Goal: Check status

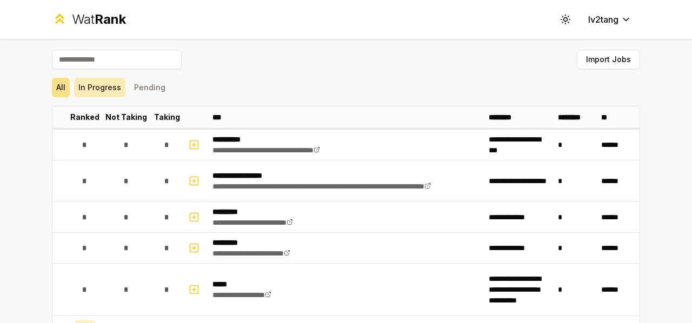
click at [80, 93] on button "In Progress" at bounding box center [99, 87] width 51 height 19
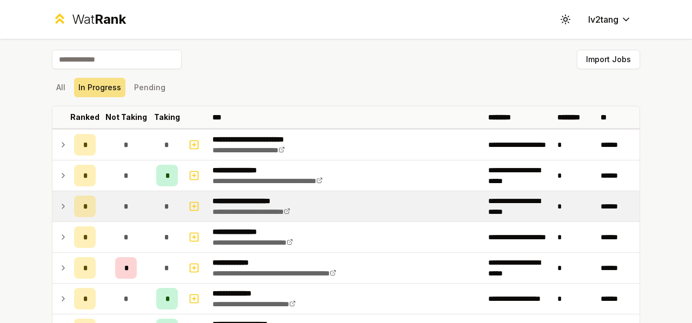
scroll to position [54, 0]
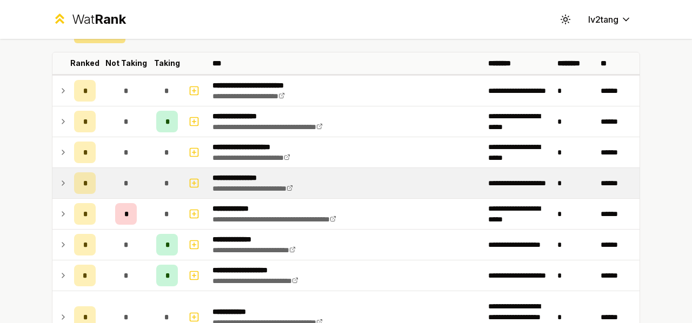
click at [59, 186] on icon at bounding box center [63, 183] width 9 height 13
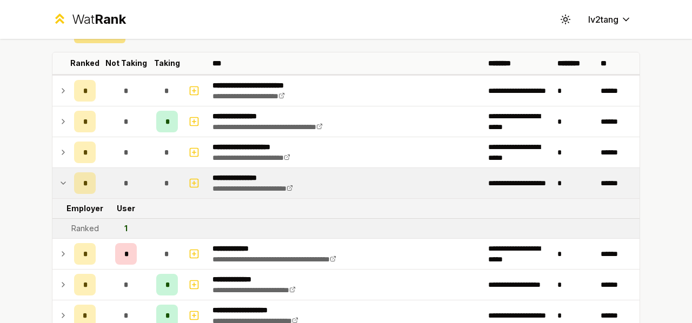
click at [59, 186] on icon at bounding box center [63, 183] width 9 height 13
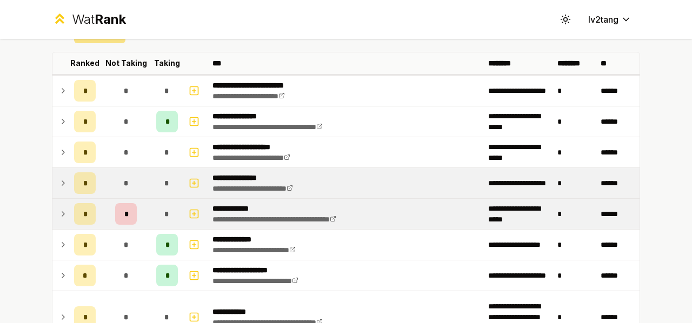
click at [61, 213] on icon at bounding box center [63, 214] width 9 height 13
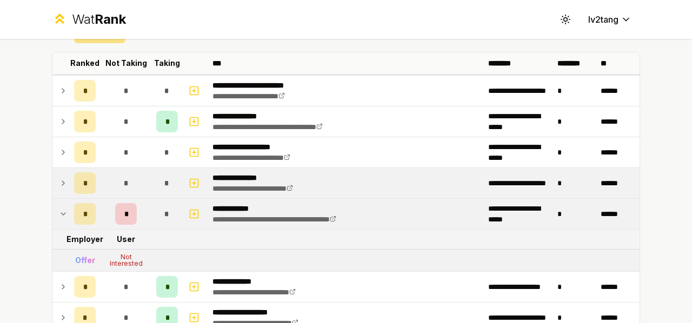
click at [61, 213] on icon at bounding box center [63, 214] width 9 height 13
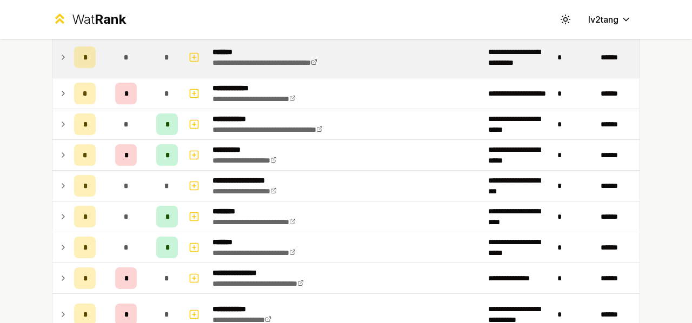
scroll to position [378, 0]
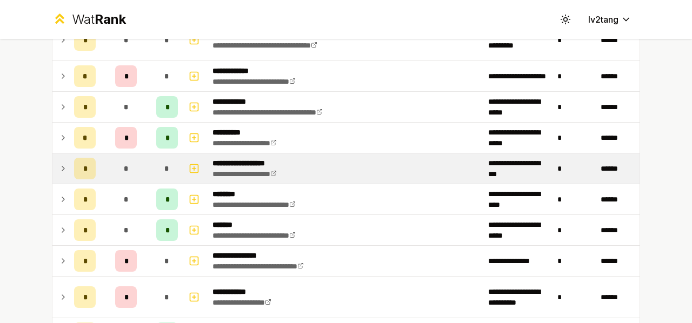
click at [59, 170] on icon at bounding box center [63, 168] width 9 height 13
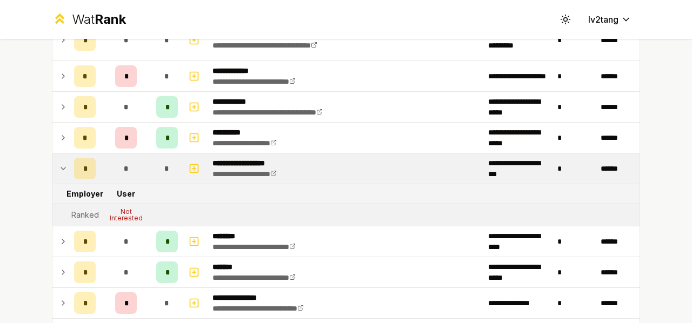
click at [59, 165] on icon at bounding box center [63, 168] width 9 height 13
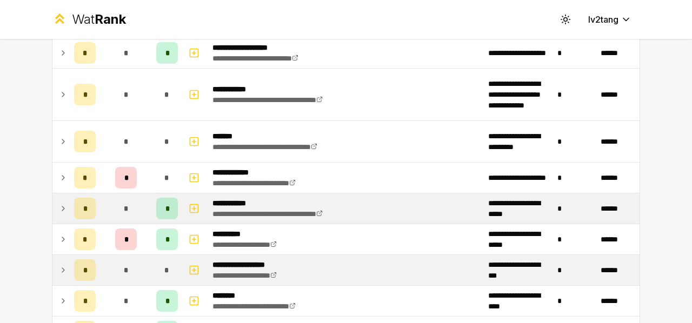
scroll to position [6, 0]
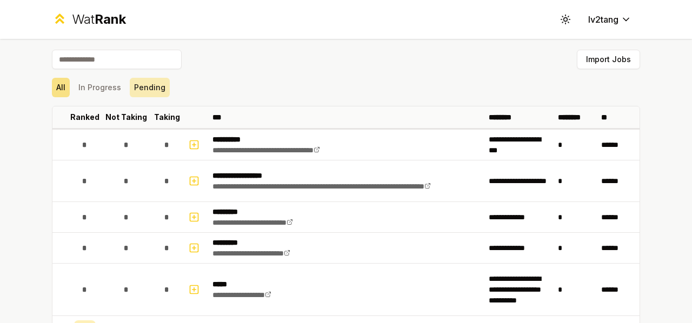
click at [150, 81] on button "Pending" at bounding box center [150, 87] width 40 height 19
click at [59, 85] on button "All" at bounding box center [61, 87] width 18 height 19
click at [94, 88] on button "In Progress" at bounding box center [99, 87] width 51 height 19
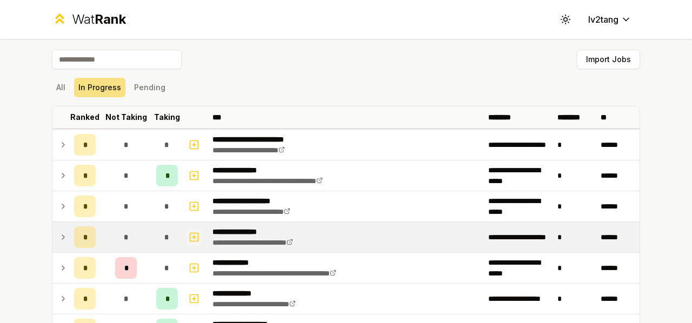
scroll to position [54, 0]
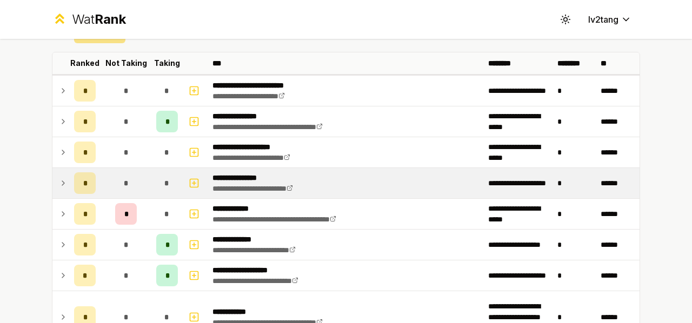
click at [59, 185] on icon at bounding box center [63, 183] width 9 height 13
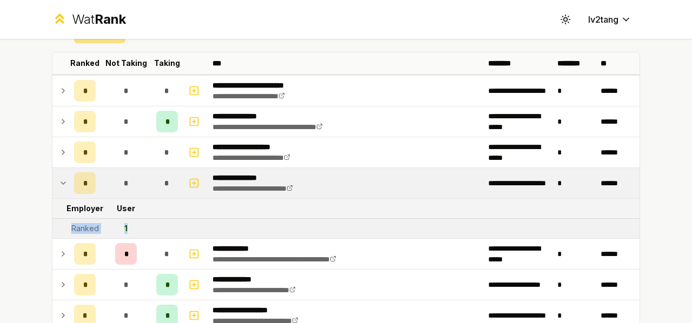
drag, startPoint x: 122, startPoint y: 223, endPoint x: 61, endPoint y: 226, distance: 61.2
click at [61, 226] on tr "Ranked 1" at bounding box center [345, 229] width 587 height 20
click at [131, 224] on td "1" at bounding box center [126, 228] width 52 height 19
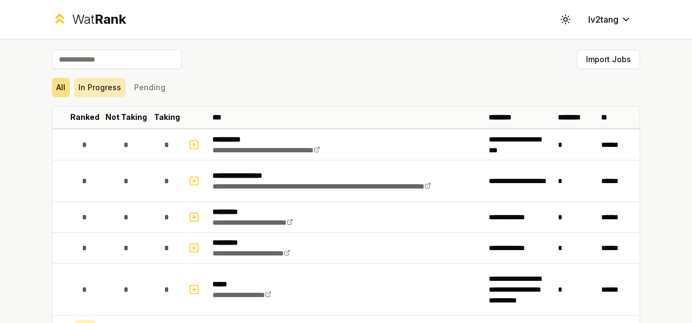
click at [99, 91] on button "In Progress" at bounding box center [99, 87] width 51 height 19
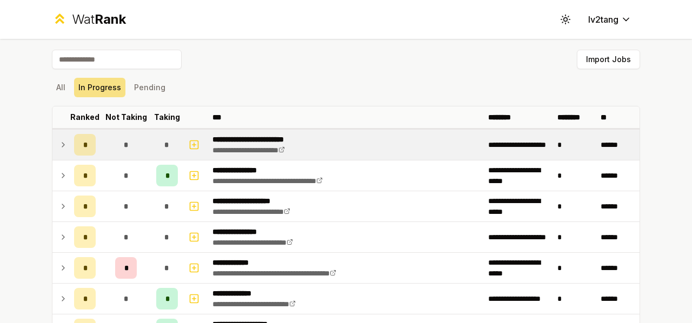
click at [63, 136] on td at bounding box center [60, 145] width 17 height 30
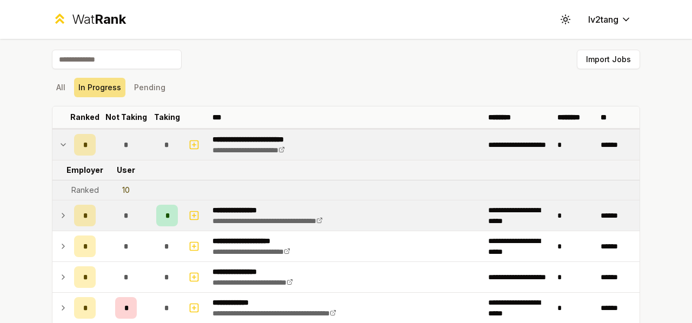
click at [54, 204] on td at bounding box center [60, 216] width 17 height 30
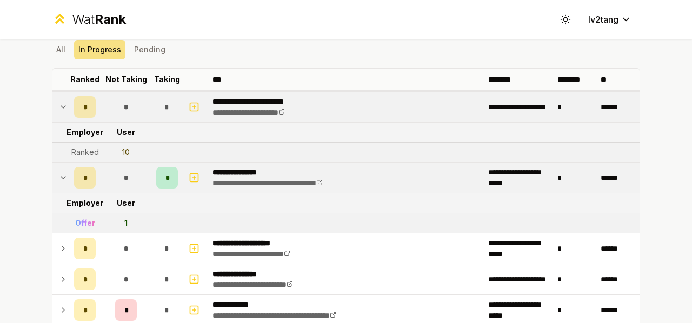
scroll to position [54, 0]
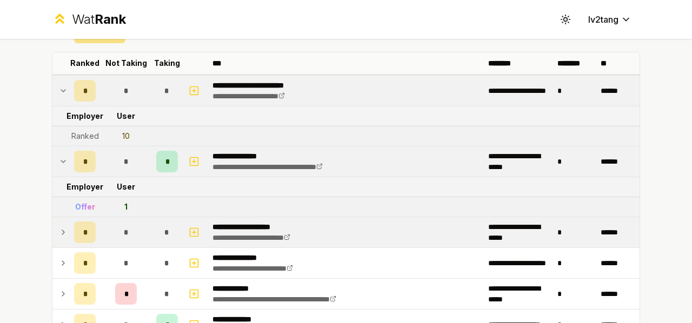
click at [59, 228] on icon at bounding box center [63, 232] width 9 height 13
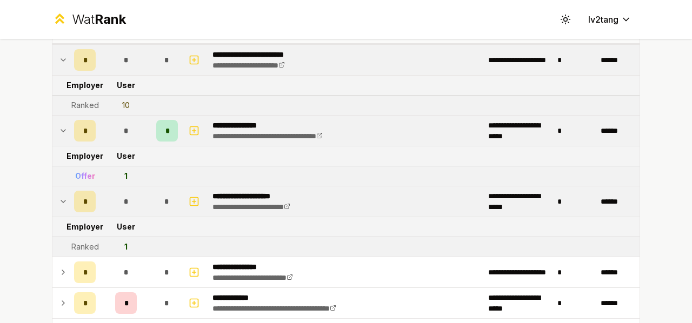
scroll to position [108, 0]
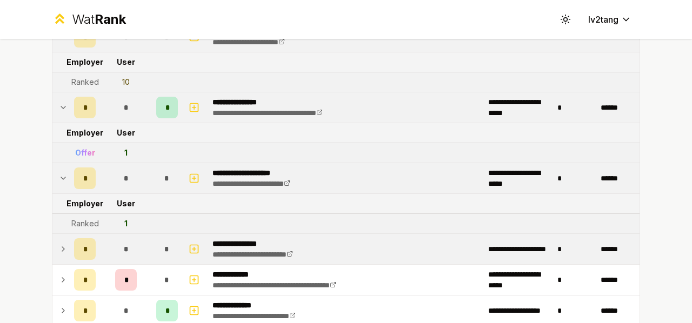
click at [53, 244] on td at bounding box center [60, 249] width 17 height 30
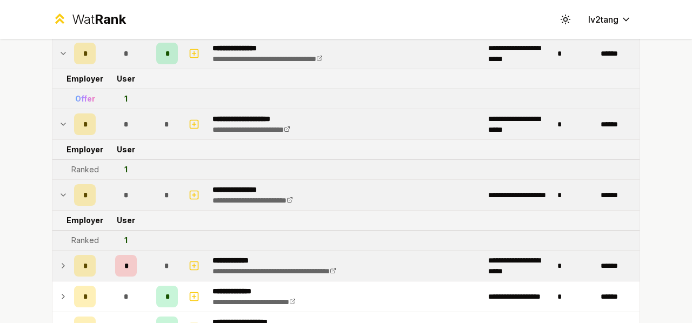
click at [56, 256] on td at bounding box center [60, 266] width 17 height 30
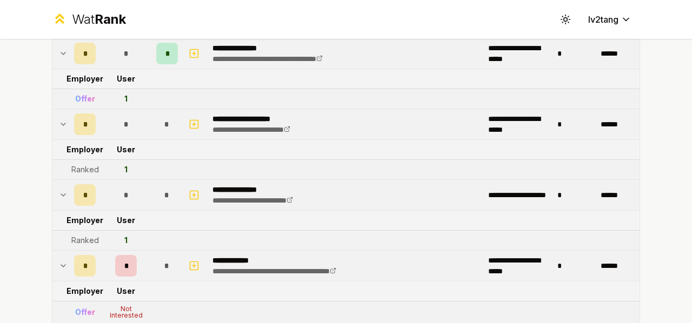
scroll to position [270, 0]
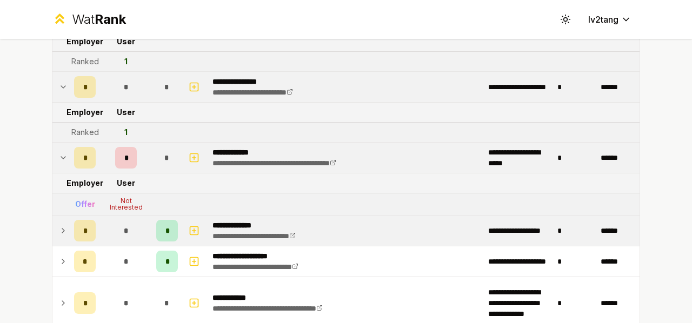
click at [62, 230] on icon at bounding box center [63, 231] width 2 height 4
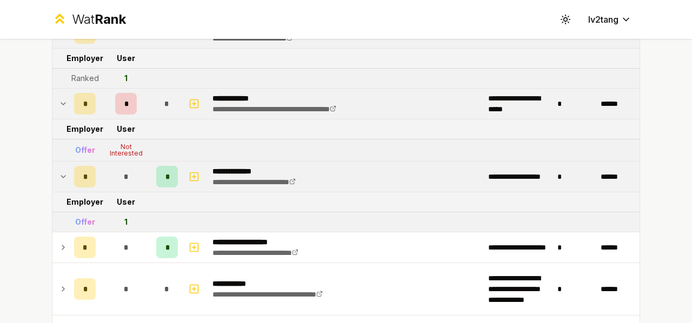
click at [57, 232] on td at bounding box center [60, 247] width 17 height 30
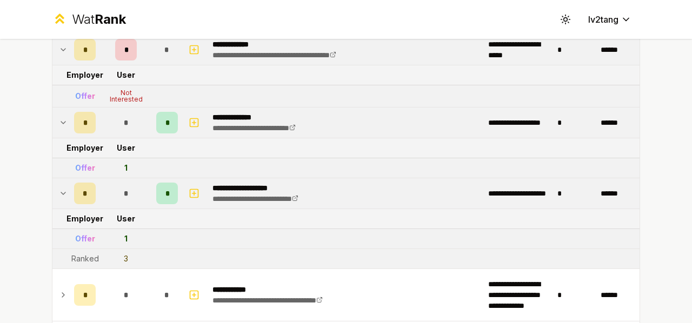
scroll to position [432, 0]
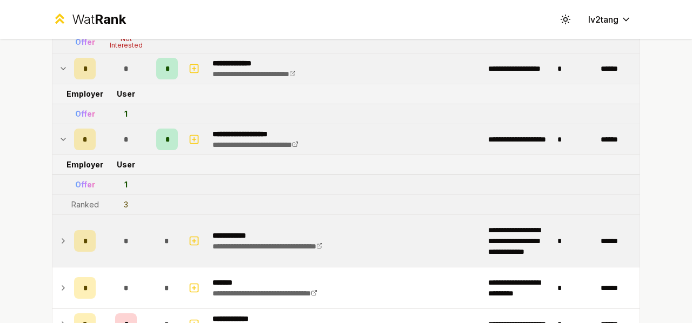
click at [59, 235] on icon at bounding box center [63, 241] width 9 height 13
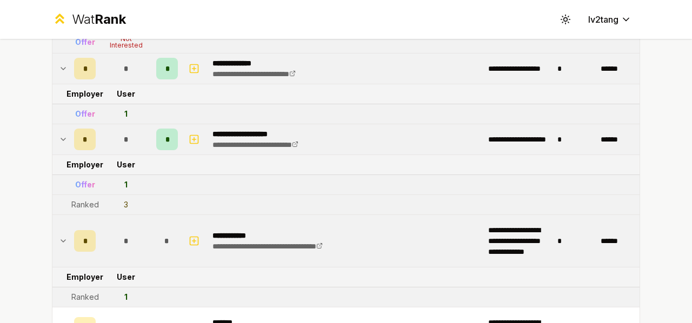
scroll to position [541, 0]
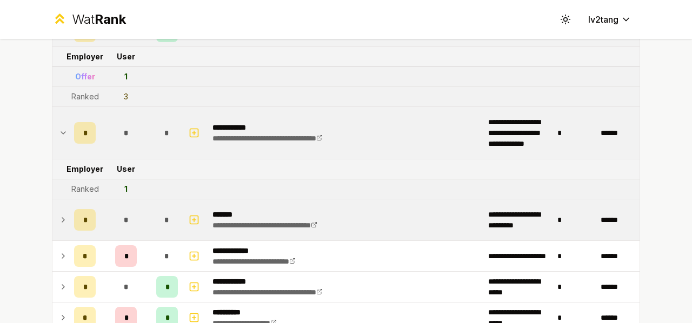
click at [59, 221] on icon at bounding box center [63, 220] width 9 height 13
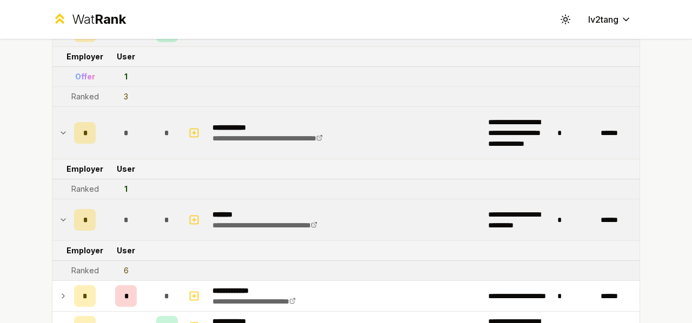
scroll to position [649, 0]
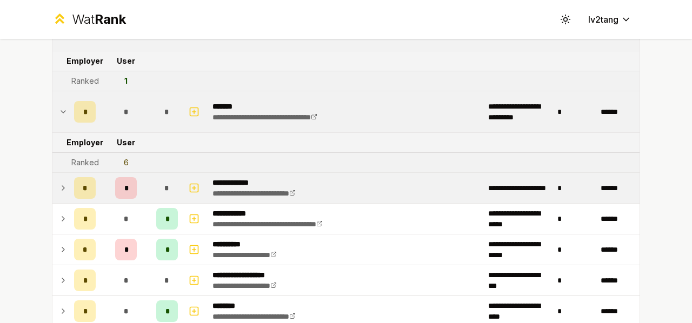
click at [62, 185] on icon at bounding box center [63, 188] width 9 height 13
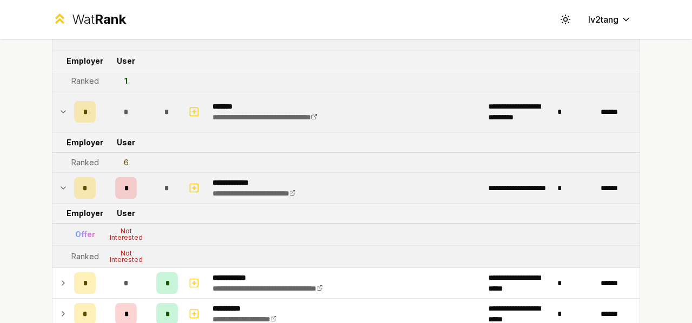
scroll to position [703, 0]
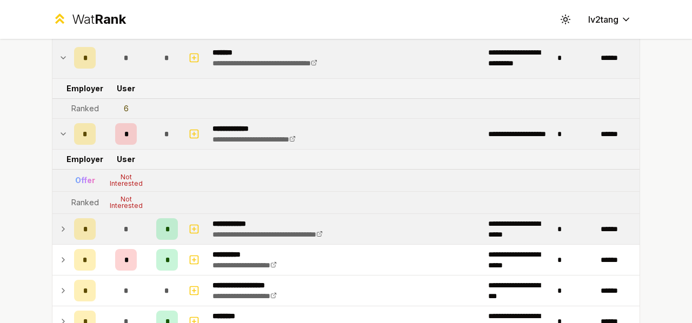
click at [59, 223] on icon at bounding box center [63, 229] width 9 height 13
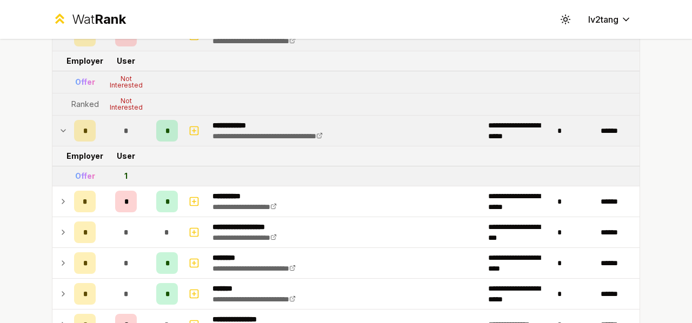
scroll to position [811, 0]
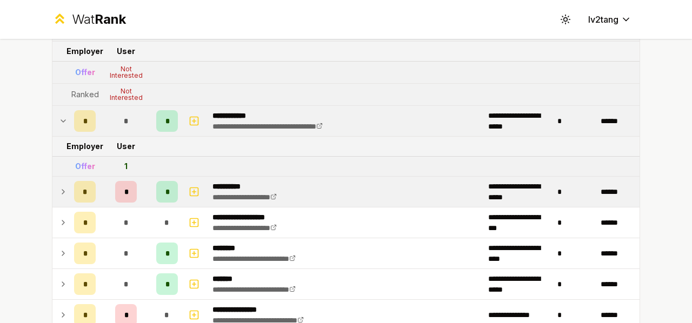
click at [59, 186] on icon at bounding box center [63, 191] width 9 height 13
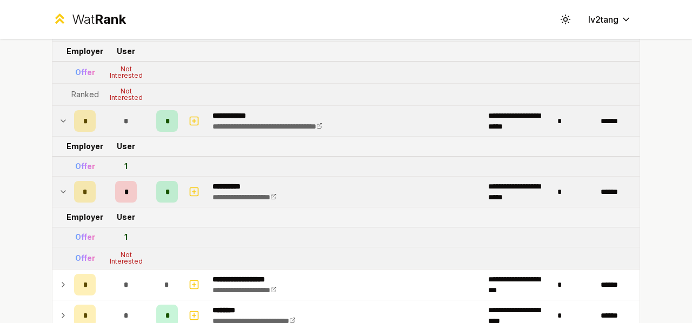
scroll to position [865, 0]
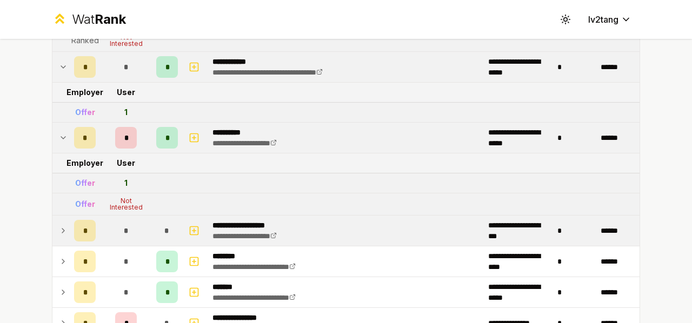
click at [59, 226] on icon at bounding box center [63, 230] width 9 height 13
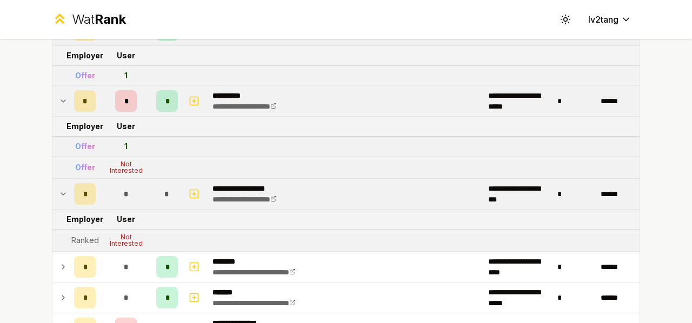
scroll to position [919, 0]
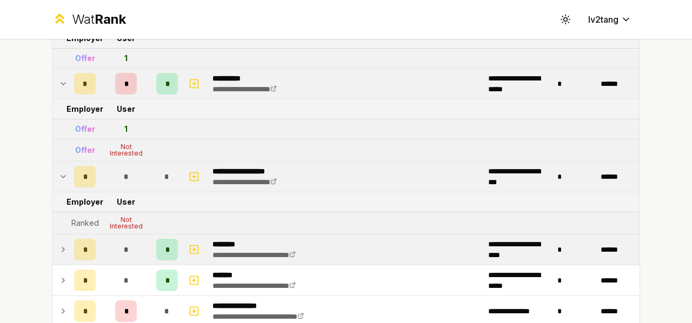
click at [59, 243] on icon at bounding box center [63, 249] width 9 height 13
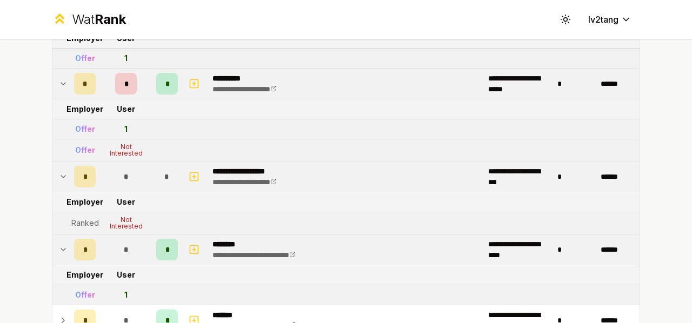
scroll to position [1027, 0]
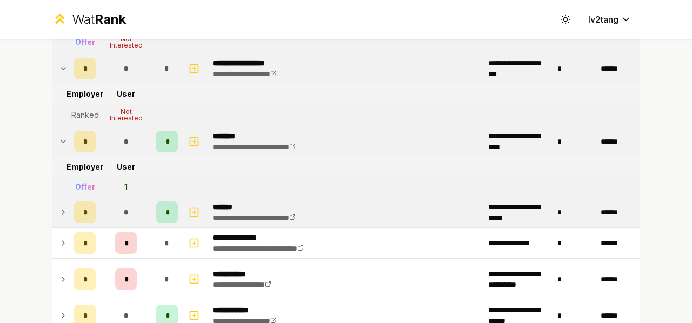
click at [59, 207] on icon at bounding box center [63, 212] width 9 height 13
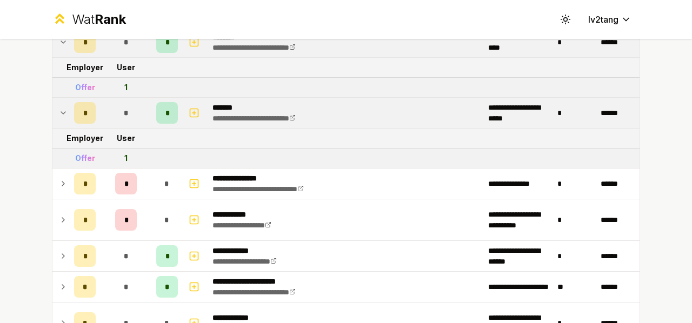
scroll to position [1135, 0]
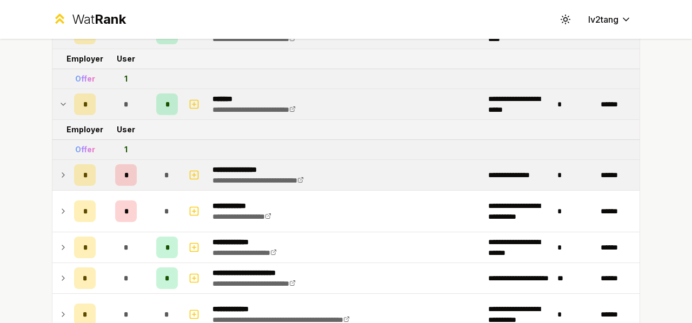
click at [59, 169] on icon at bounding box center [63, 175] width 9 height 13
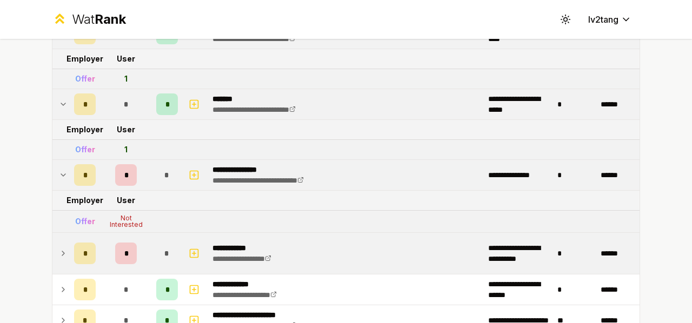
click at [52, 233] on td at bounding box center [60, 253] width 17 height 41
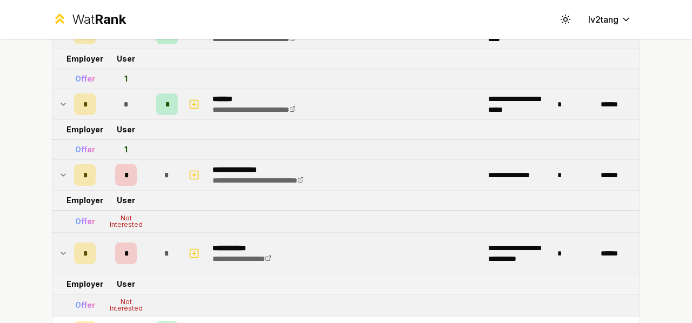
scroll to position [1243, 0]
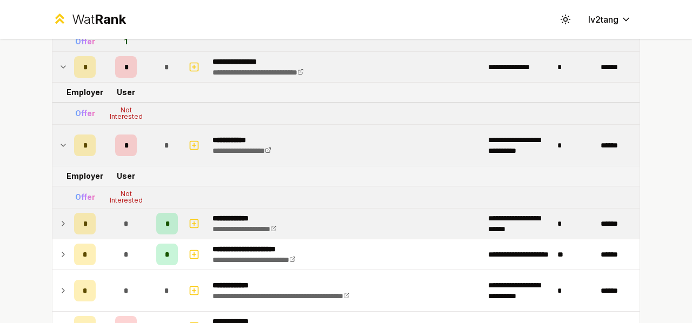
click at [59, 217] on icon at bounding box center [63, 223] width 9 height 13
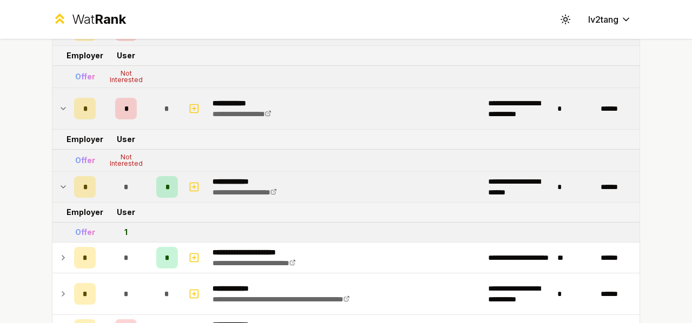
scroll to position [1297, 0]
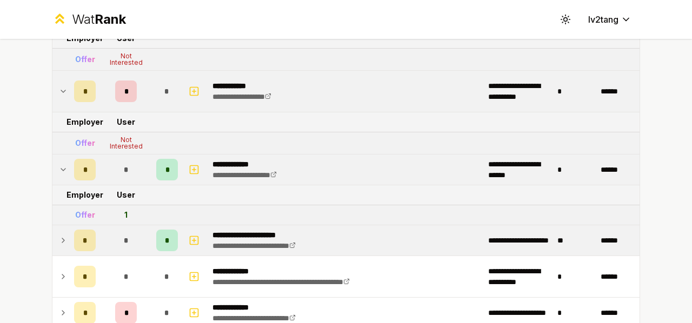
click at [56, 225] on td at bounding box center [60, 240] width 17 height 30
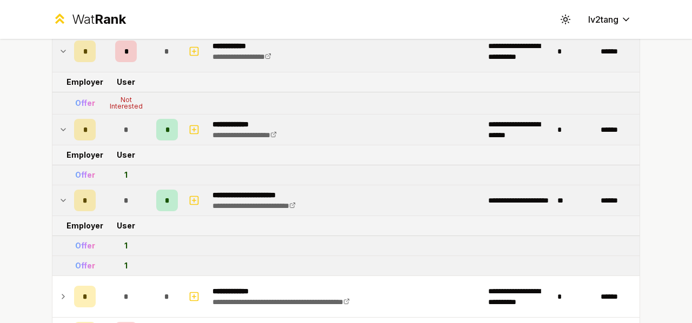
scroll to position [1351, 0]
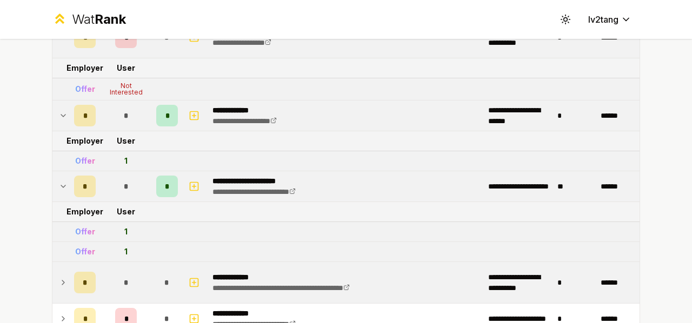
click at [56, 262] on td at bounding box center [60, 282] width 17 height 41
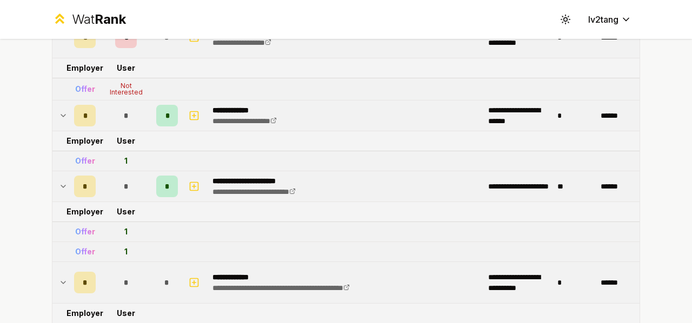
scroll to position [1508, 0]
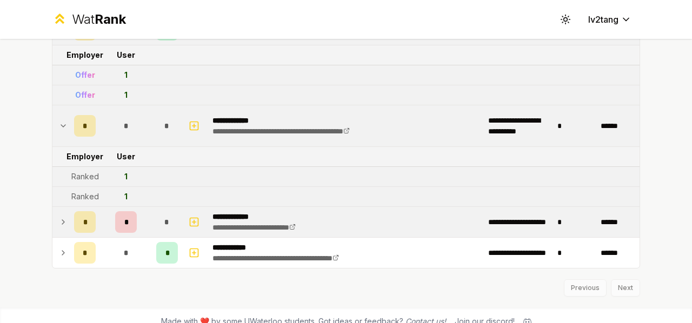
click at [53, 216] on td at bounding box center [60, 222] width 17 height 30
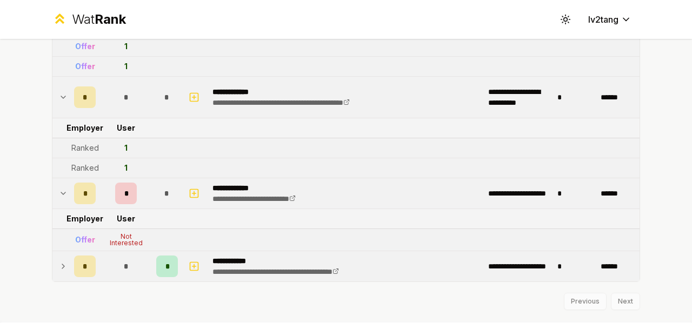
scroll to position [1550, 0]
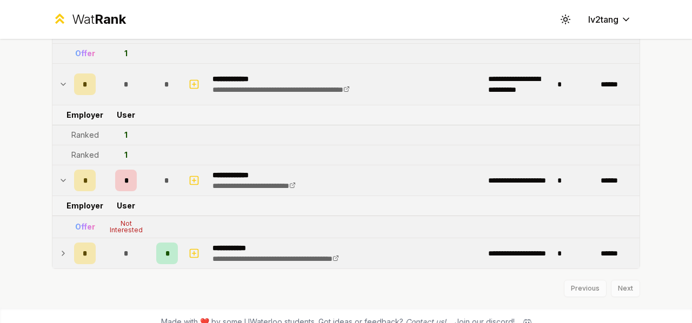
click at [59, 247] on icon at bounding box center [63, 253] width 9 height 13
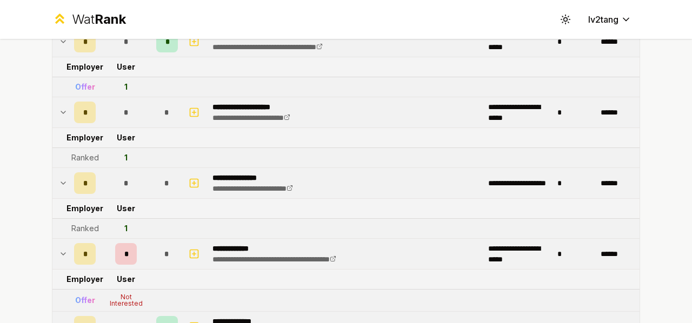
scroll to position [12, 0]
